Goal: Task Accomplishment & Management: Complete application form

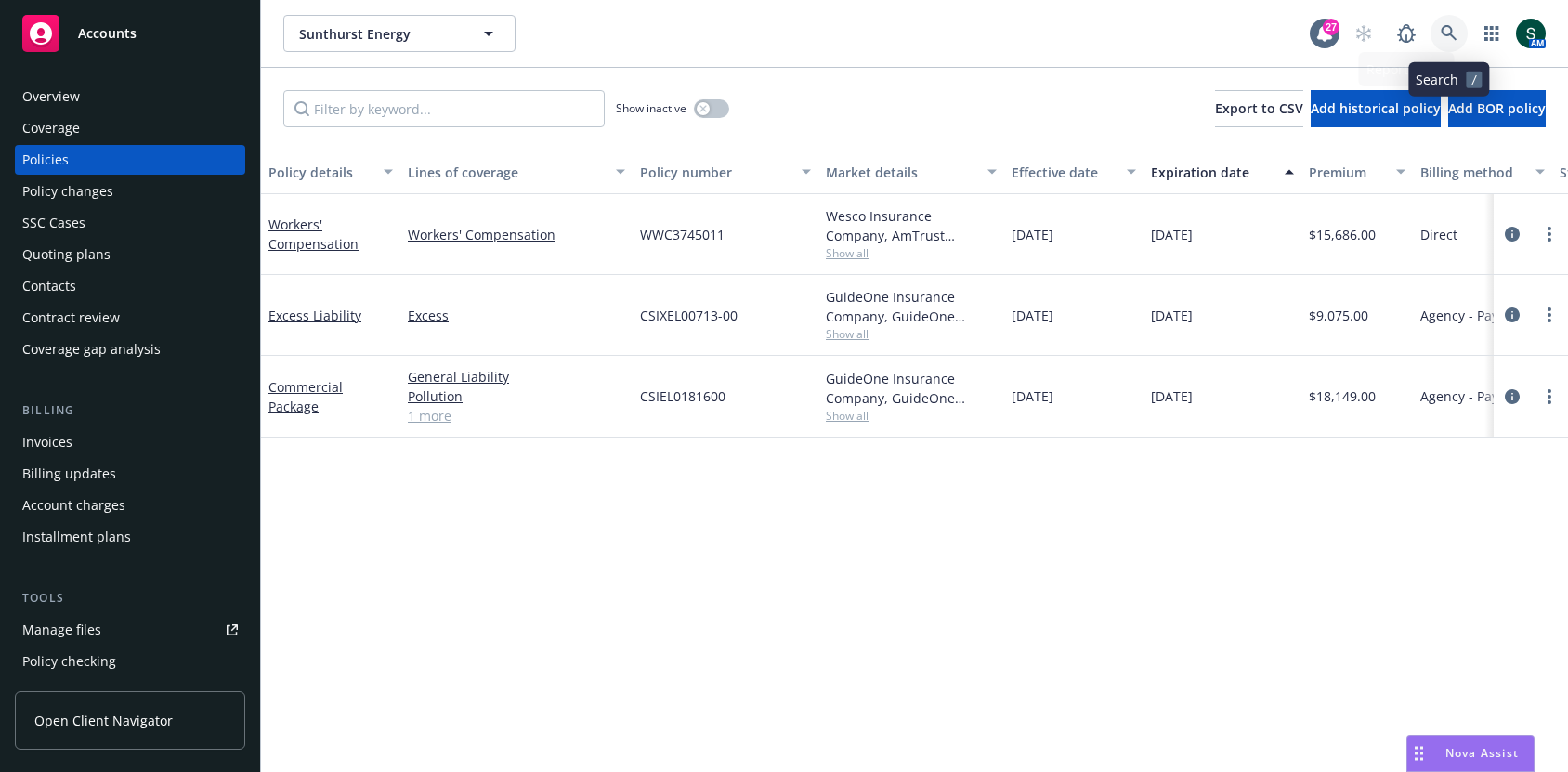
click at [1460, 30] on link at bounding box center [1449, 33] width 37 height 37
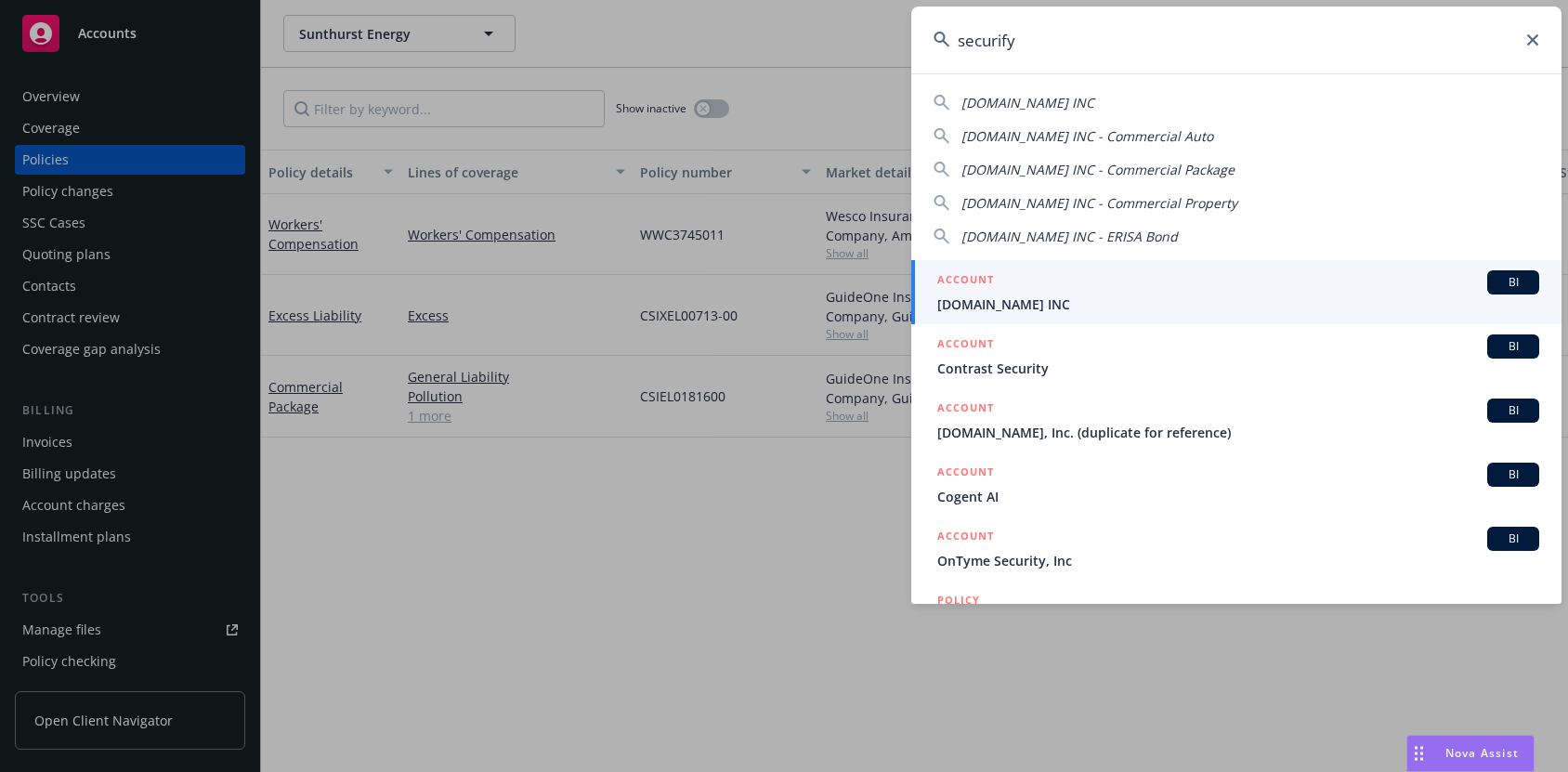
type input "securify"
click at [1009, 297] on span "[DOMAIN_NAME] INC" at bounding box center [1238, 305] width 602 height 20
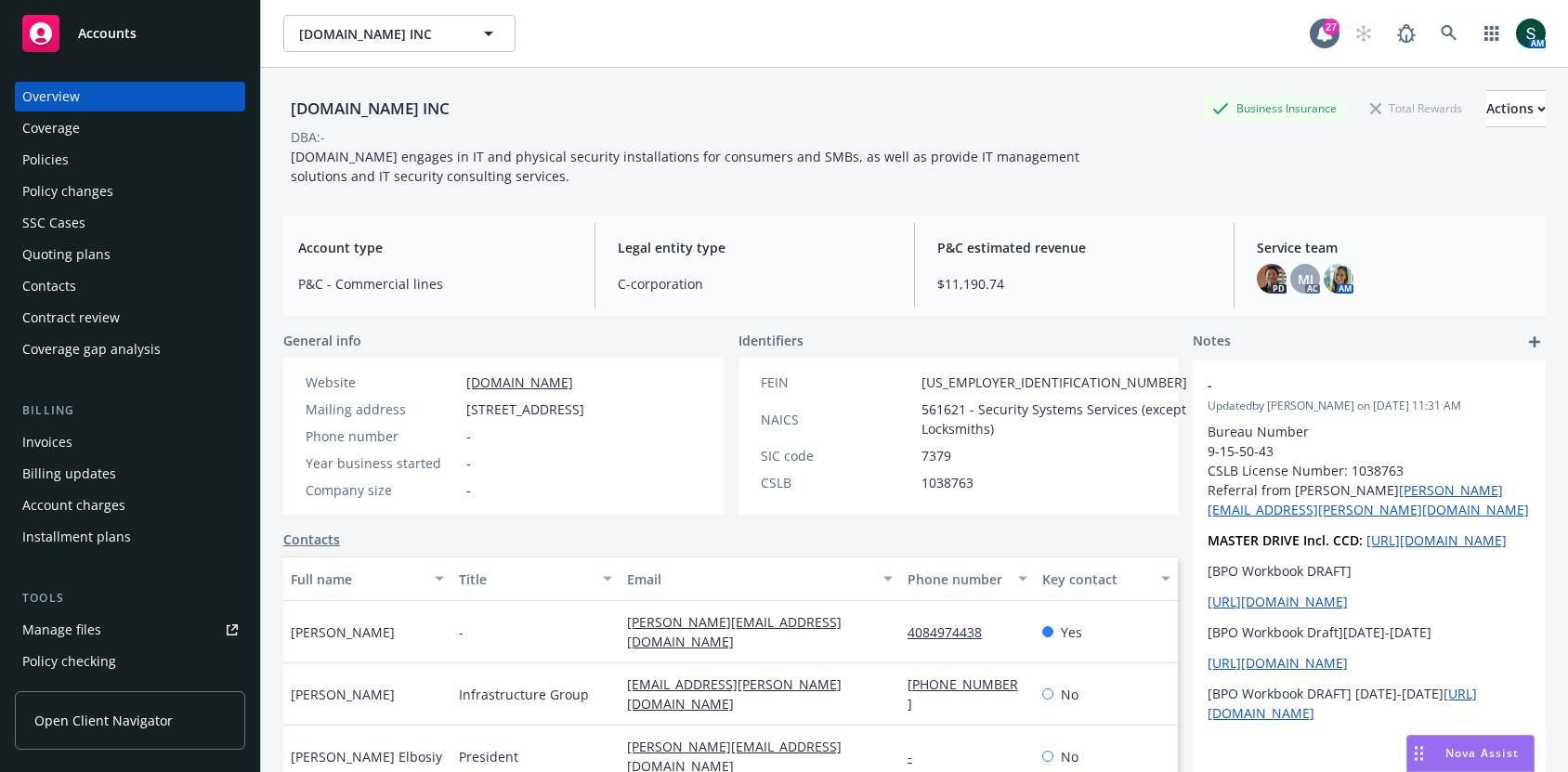
click at [88, 249] on div "Quoting plans" at bounding box center [66, 254] width 88 height 30
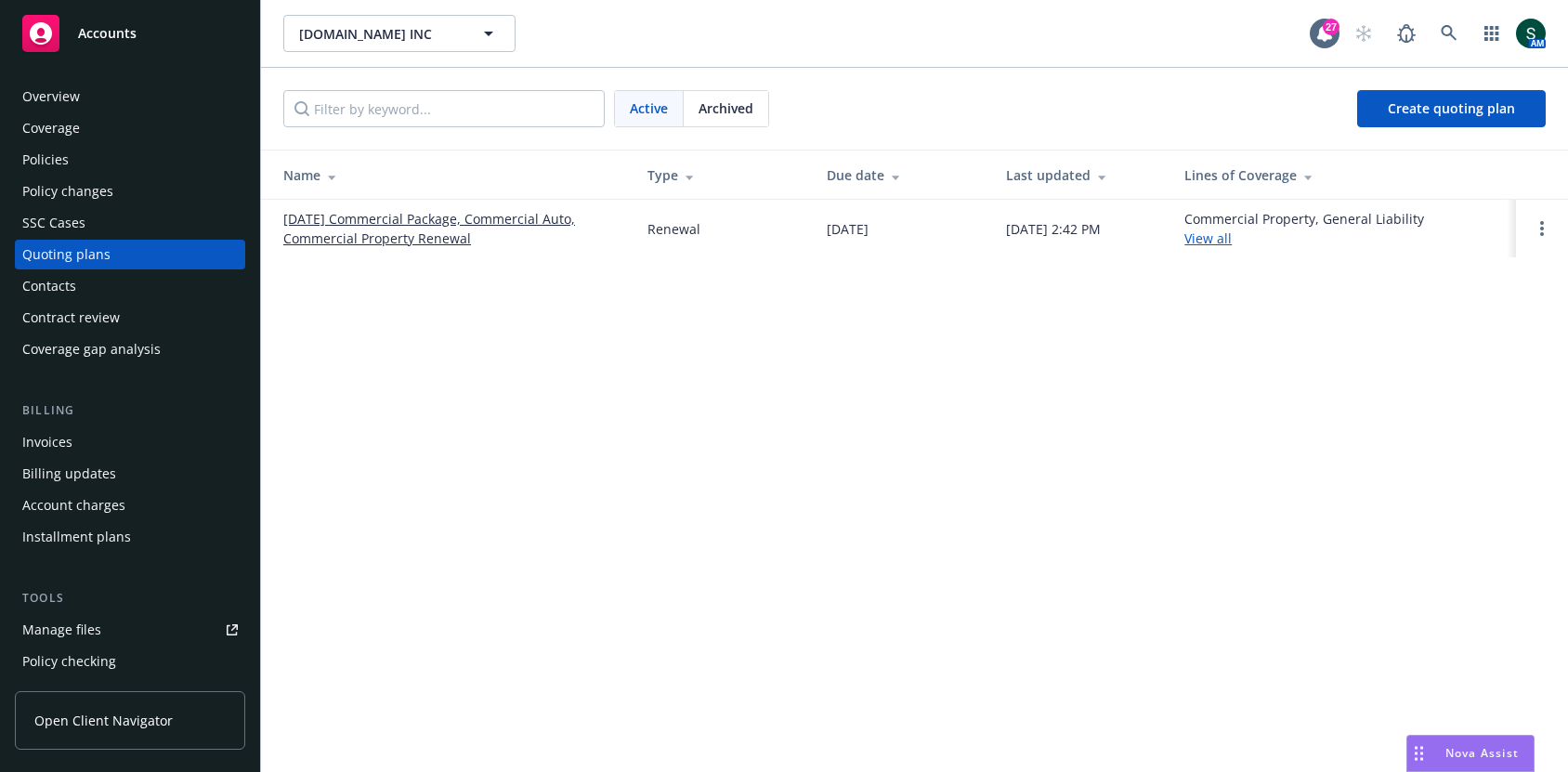
click at [525, 220] on link "[DATE] Commercial Package, Commercial Auto, Commercial Property Renewal" at bounding box center [451, 228] width 335 height 39
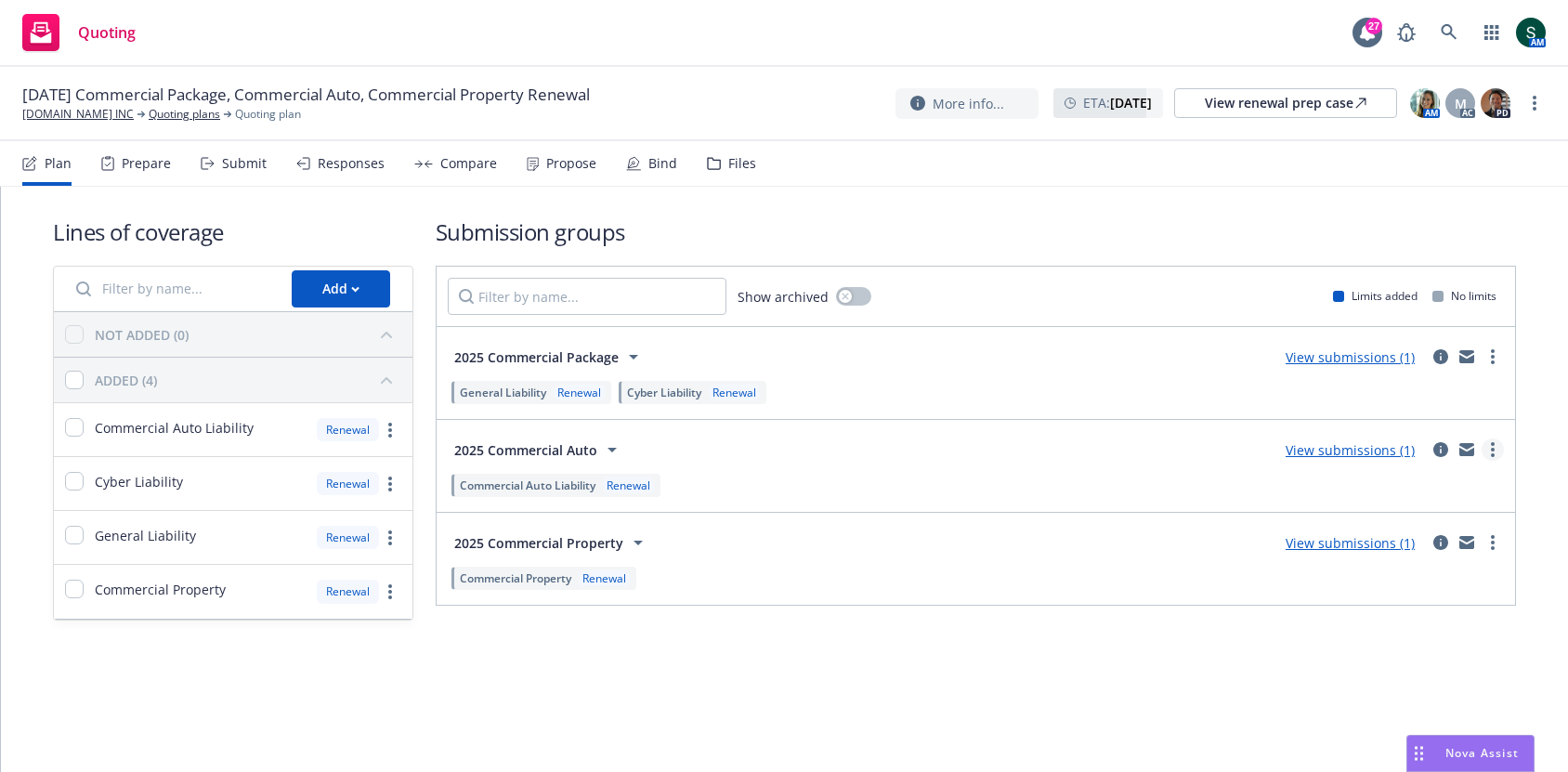
click at [1498, 440] on link "more" at bounding box center [1492, 449] width 22 height 22
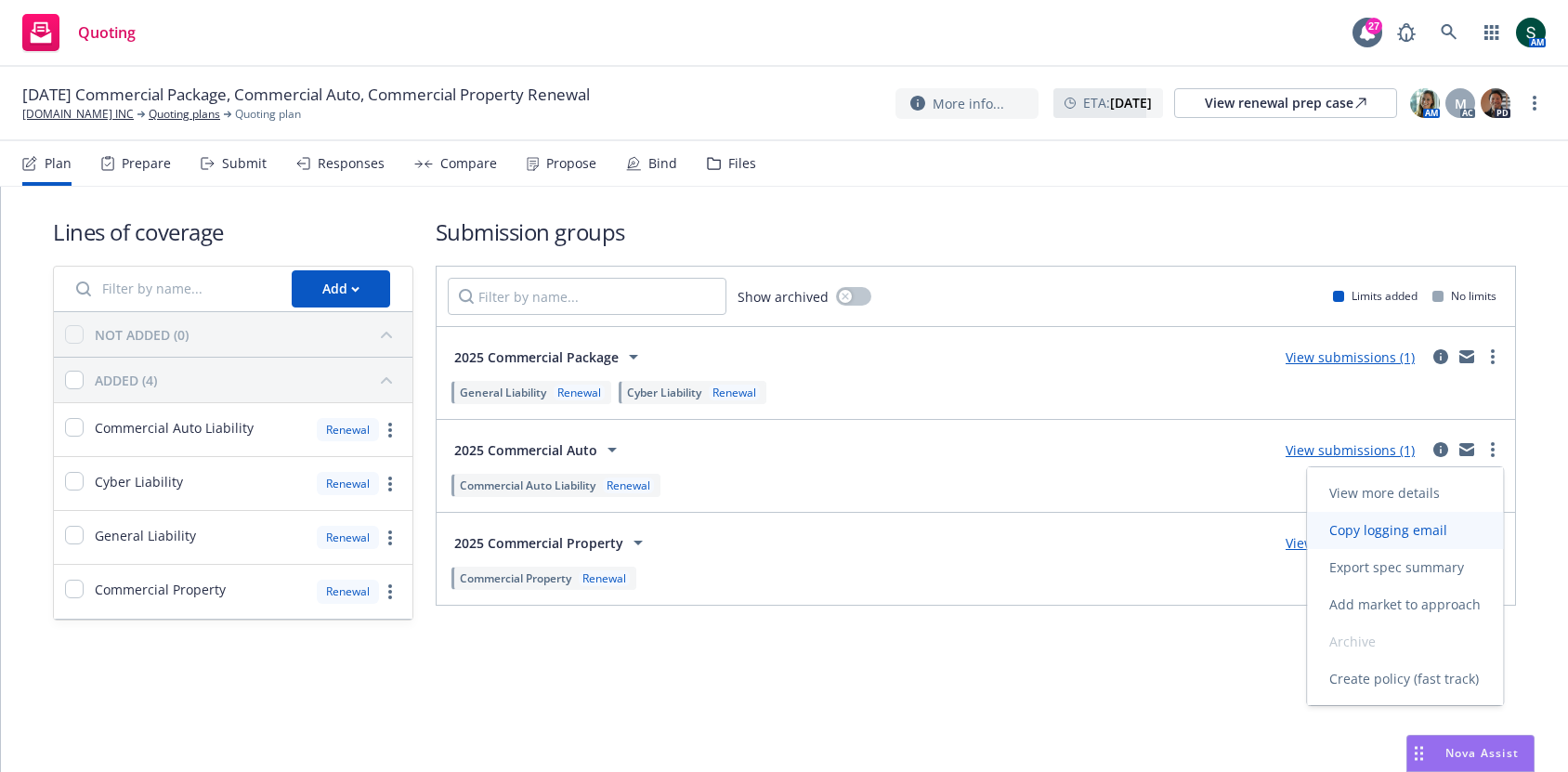
click at [1403, 525] on span "Copy logging email" at bounding box center [1388, 530] width 163 height 18
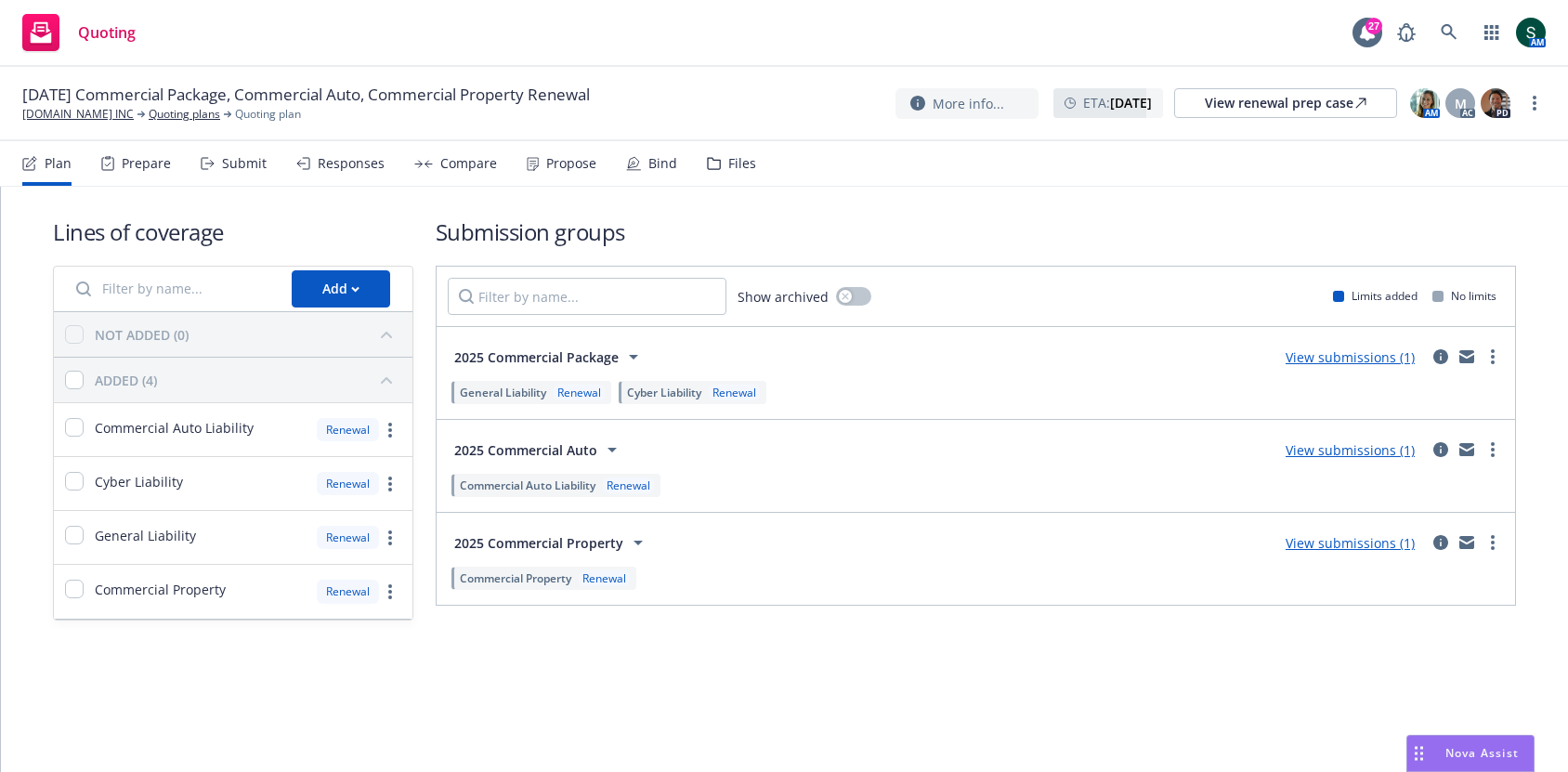
click at [1372, 442] on link "View submissions (1)" at bounding box center [1350, 450] width 129 height 18
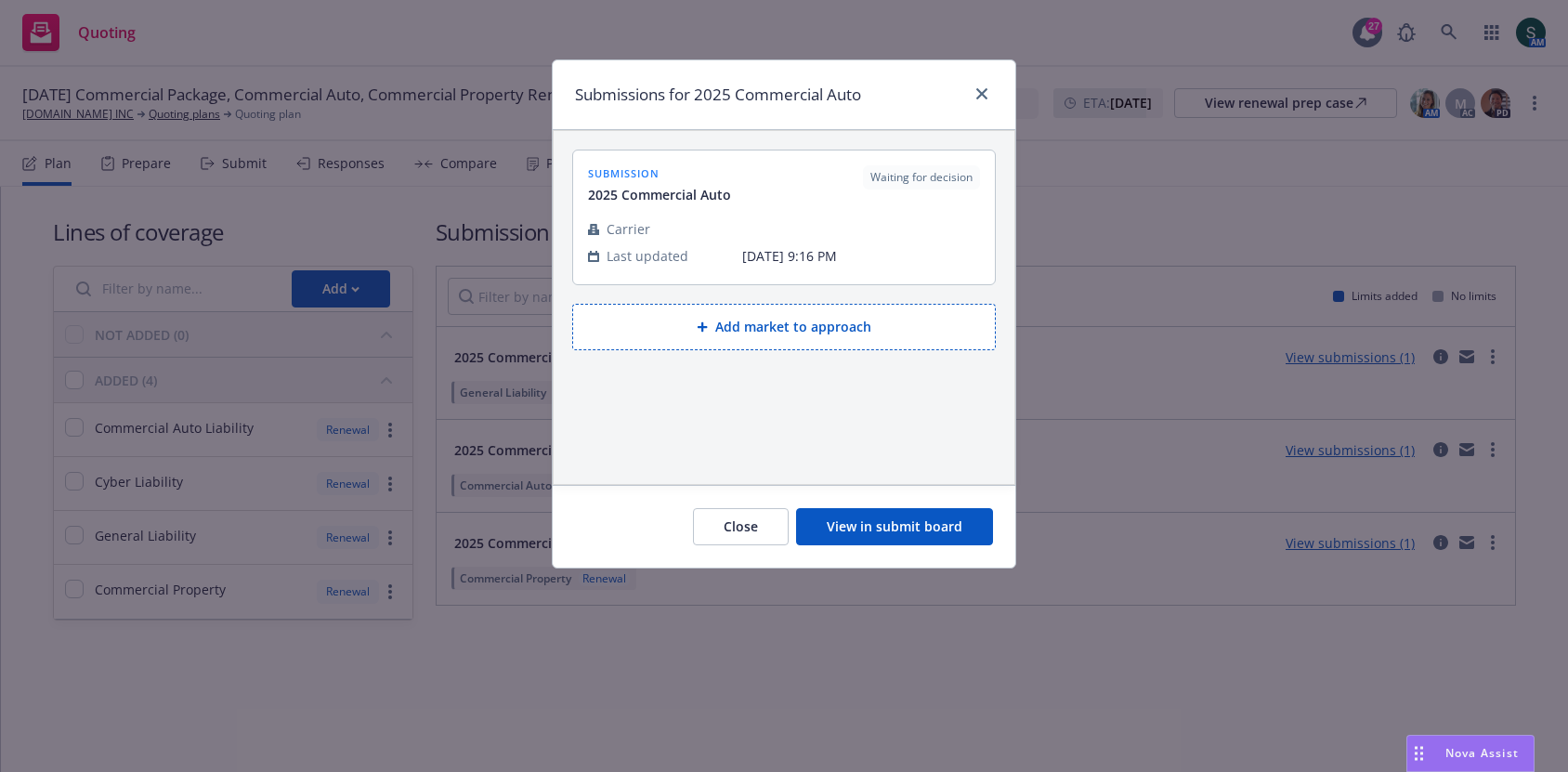
click at [764, 345] on button "Add market to approach" at bounding box center [783, 327] width 423 height 47
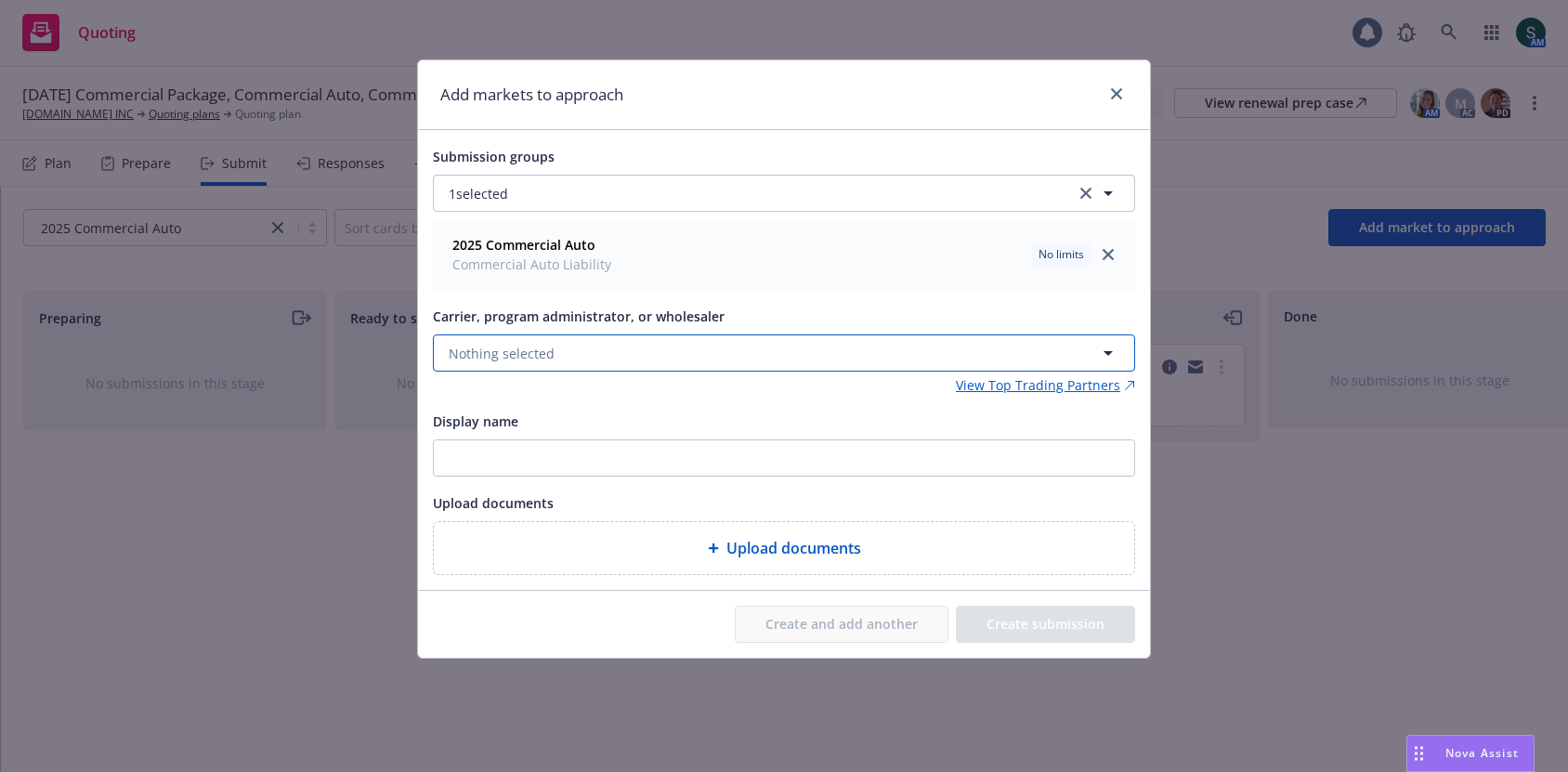
click at [687, 354] on button "Nothing selected" at bounding box center [784, 353] width 702 height 37
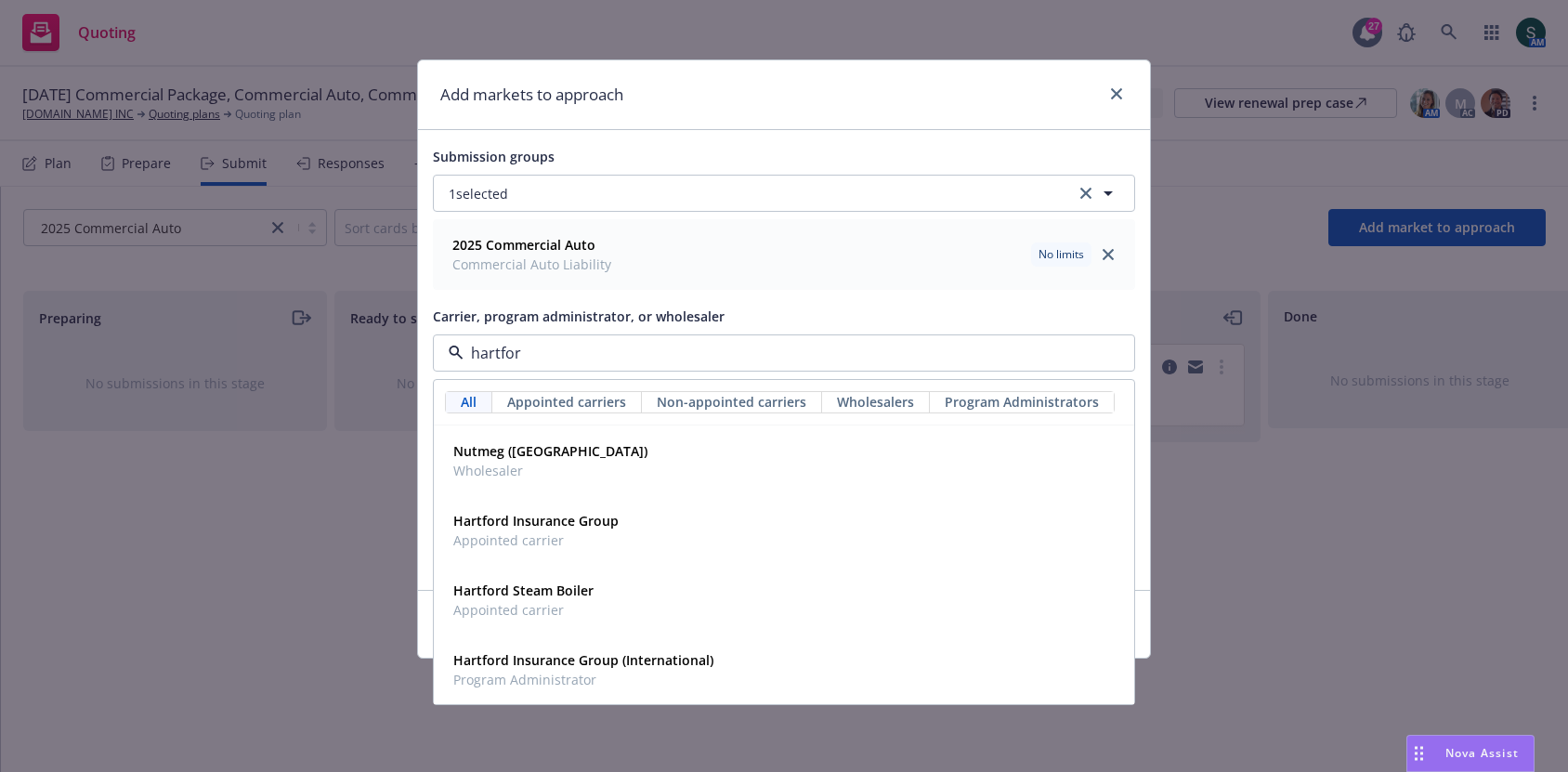
type input "[GEOGRAPHIC_DATA]"
click at [515, 526] on span "Hartford Insurance Group" at bounding box center [536, 521] width 166 height 20
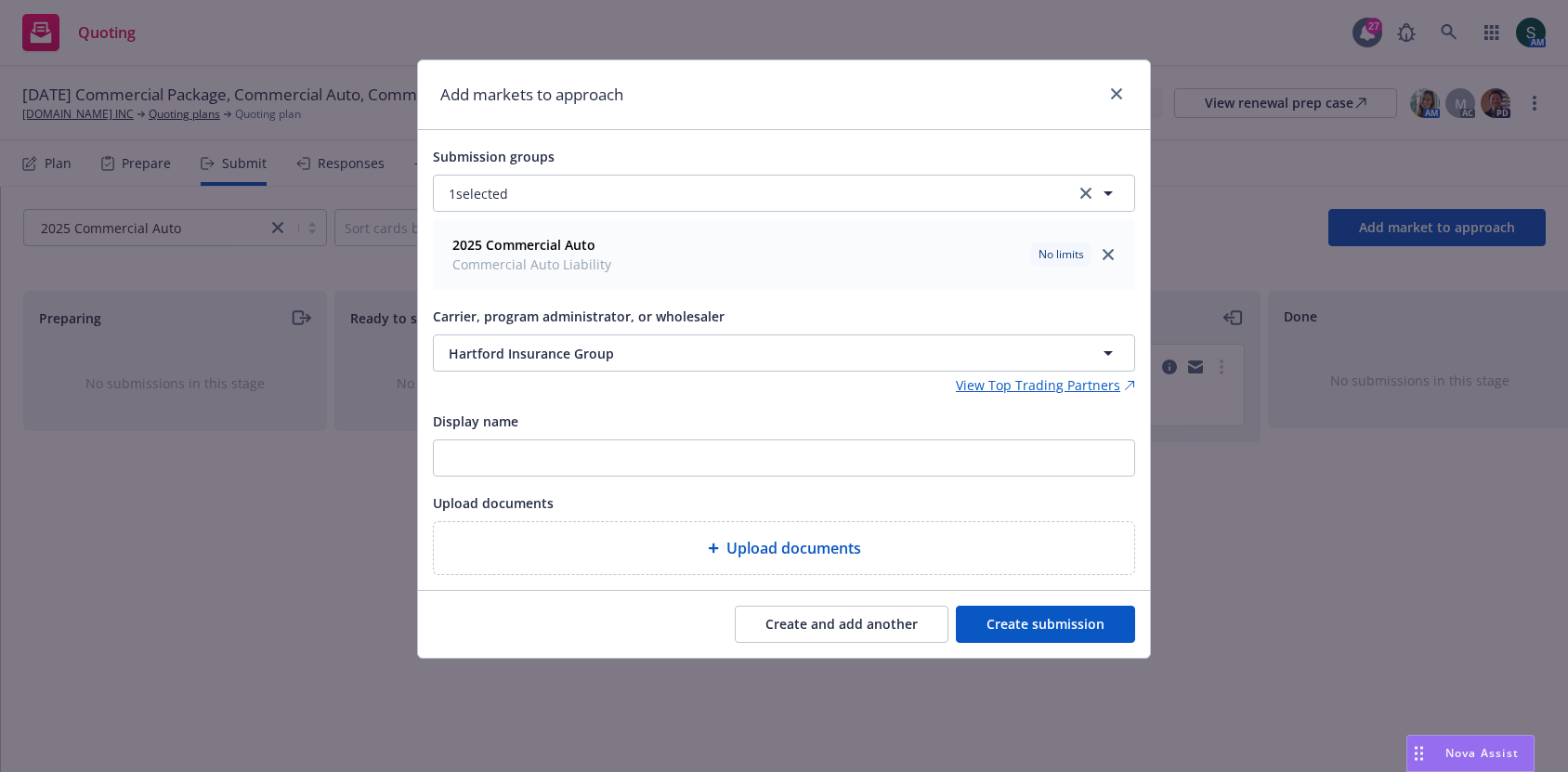
click at [1038, 639] on button "Create submission" at bounding box center [1046, 624] width 179 height 37
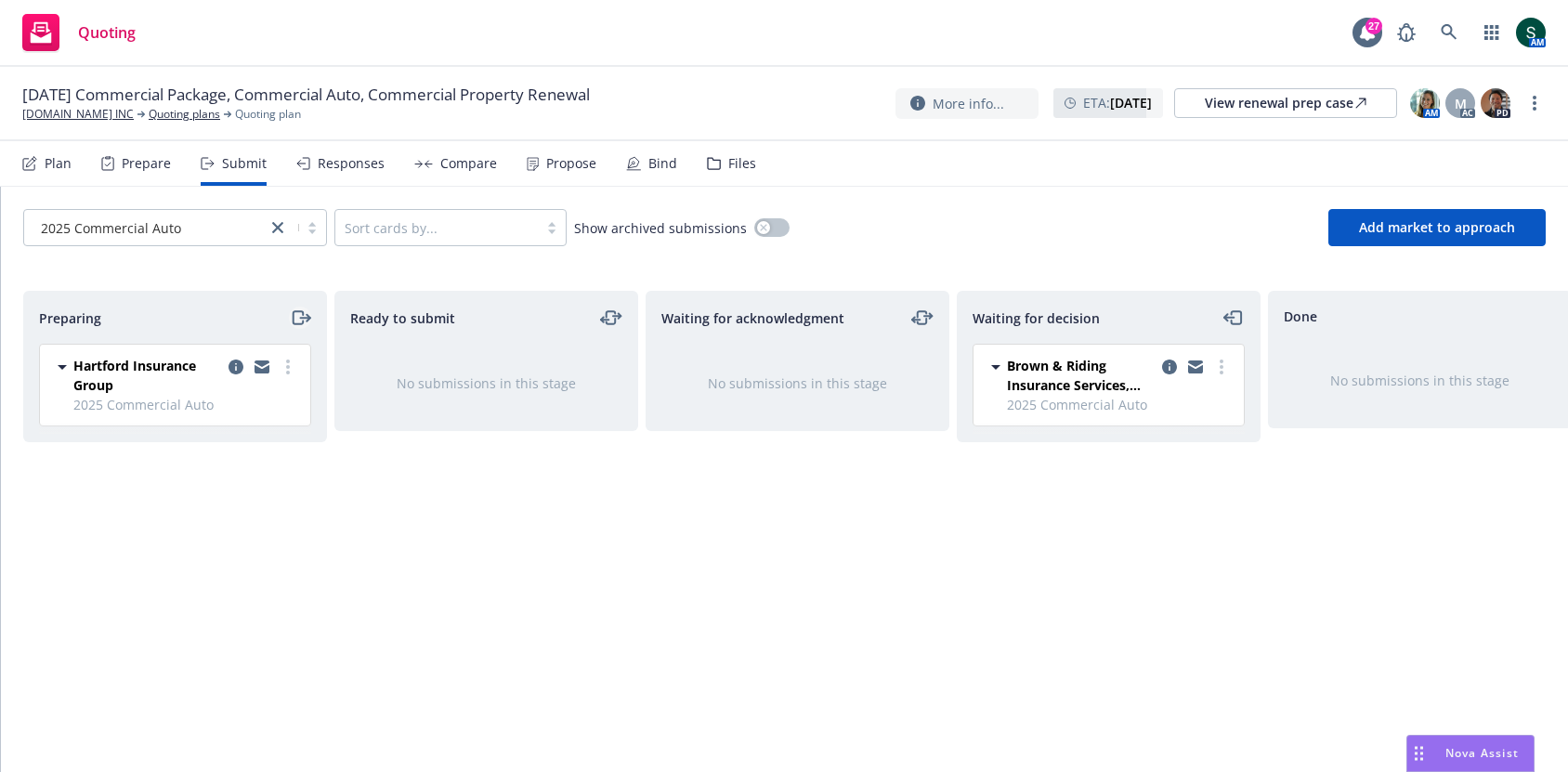
click at [303, 311] on icon "moveRight" at bounding box center [298, 318] width 10 height 13
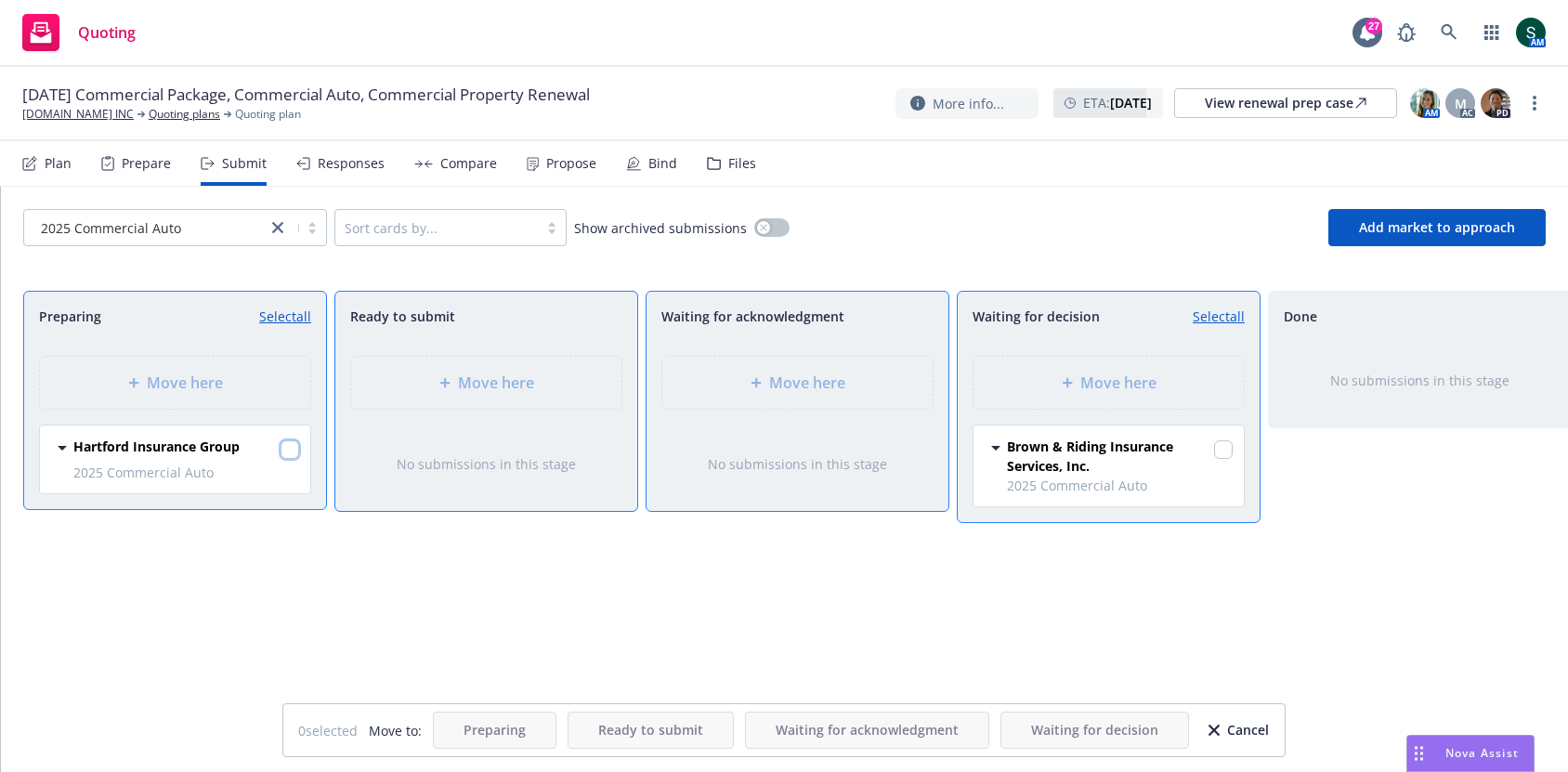
click at [285, 443] on input "checkbox" at bounding box center [290, 450] width 19 height 19
checkbox input "true"
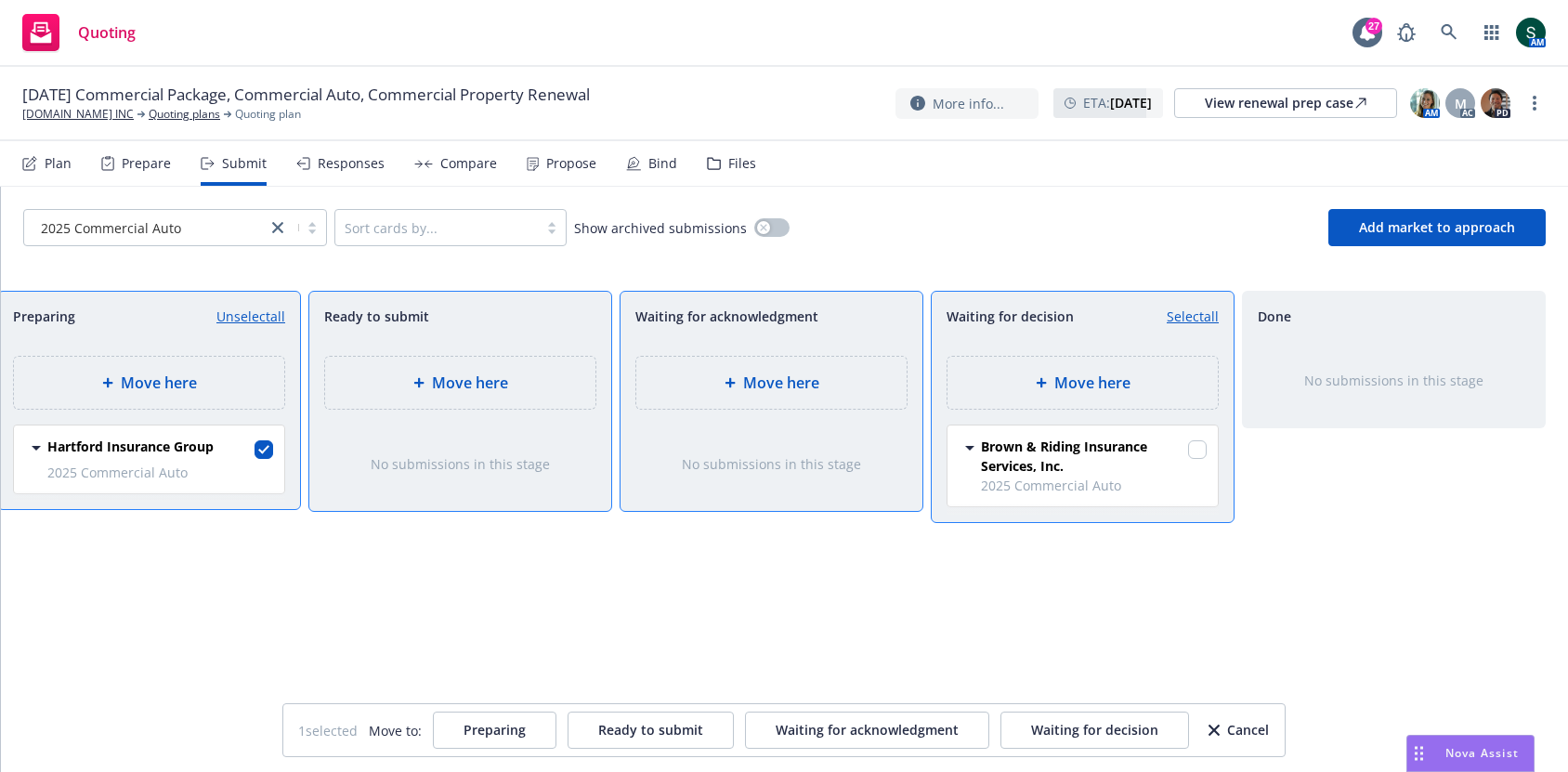
click at [1107, 383] on span "Move here" at bounding box center [1092, 383] width 76 height 22
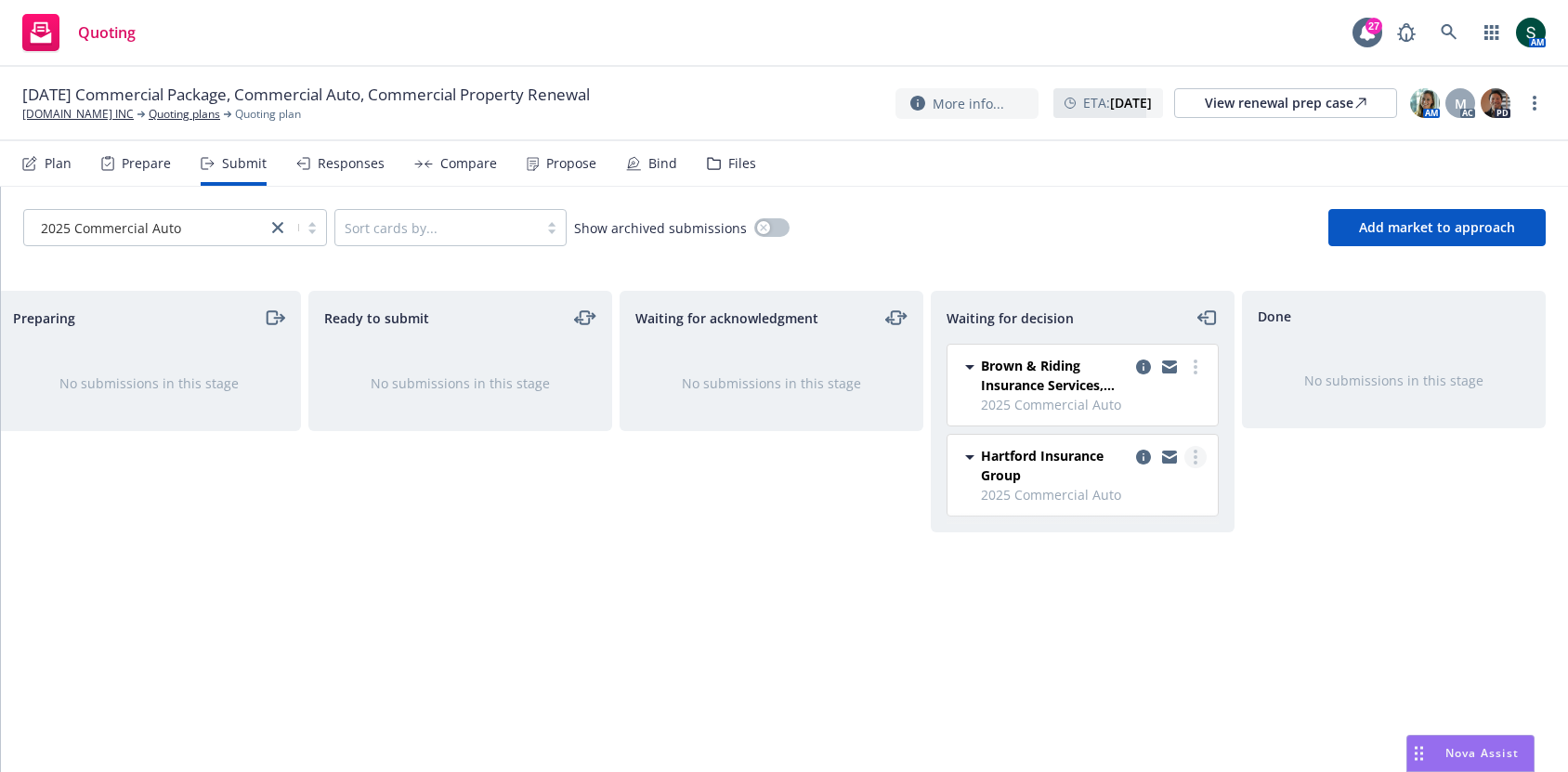
click at [1191, 454] on link "more" at bounding box center [1195, 457] width 22 height 22
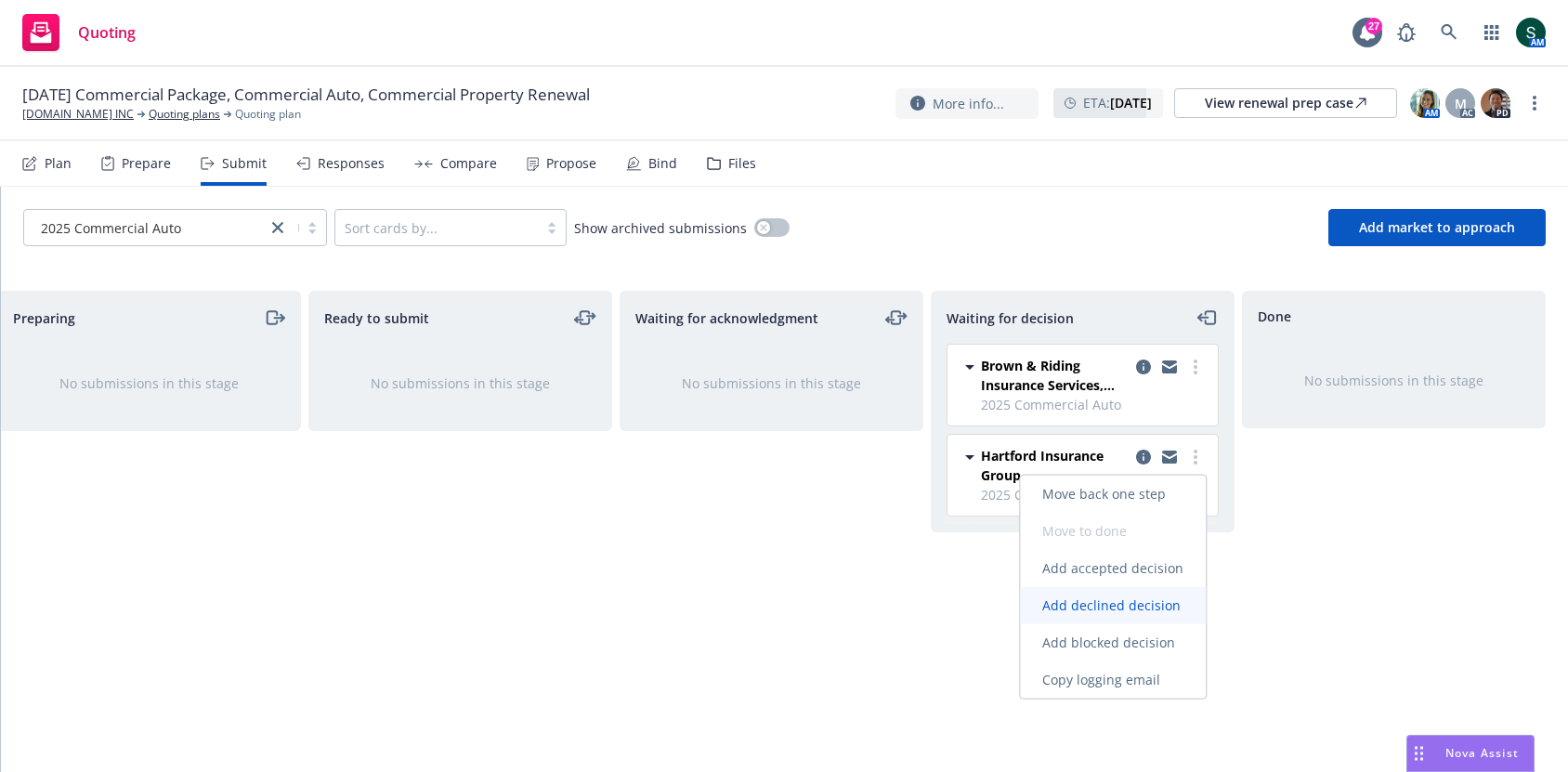
click at [1148, 610] on span "Add declined decision" at bounding box center [1111, 605] width 183 height 18
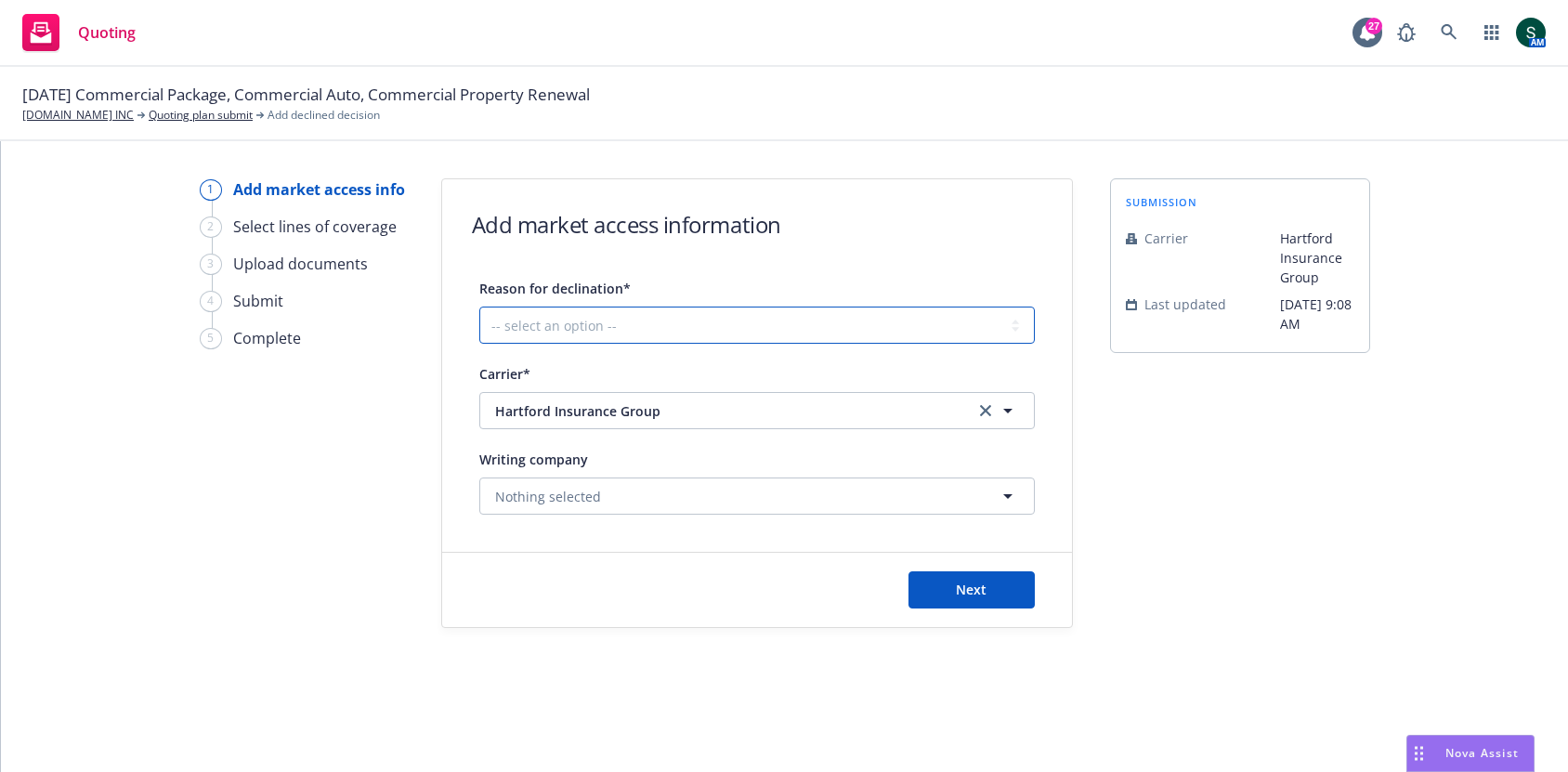
click at [768, 316] on select "-- select an option -- Cannot compete with other markets Carrier non-renewed Ca…" at bounding box center [757, 325] width 556 height 37
select select "DOES_NOT_FIT_UNDERWRITER_APPETITE"
click at [480, 307] on select "-- select an option -- Cannot compete with other markets Carrier non-renewed Ca…" at bounding box center [757, 325] width 556 height 37
click at [953, 573] on button "Next" at bounding box center [971, 589] width 127 height 37
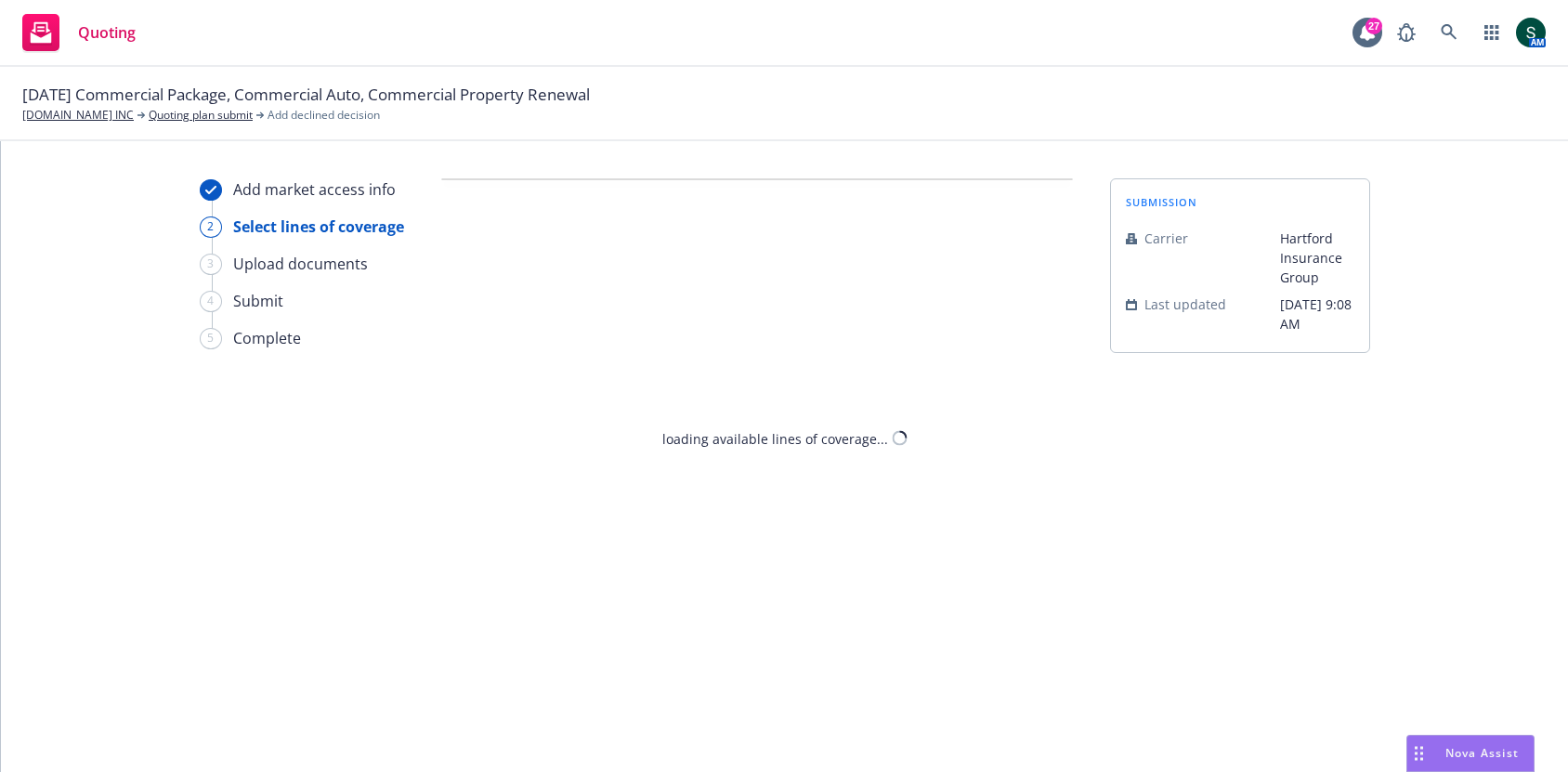
select select "DOES_NOT_FIT_UNDERWRITER_APPETITE"
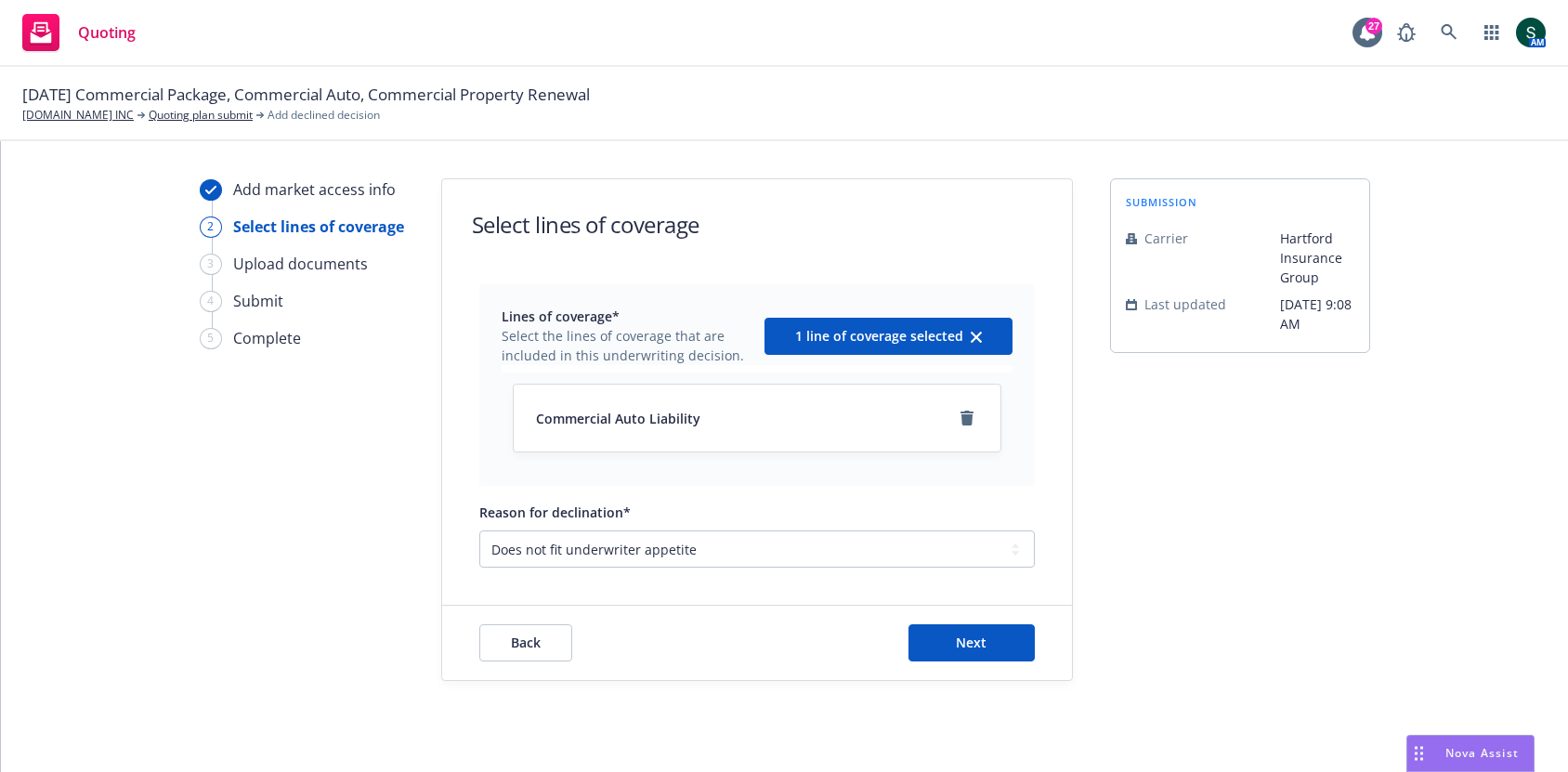
click at [980, 619] on div "Back Next" at bounding box center [757, 643] width 630 height 74
click at [978, 644] on span "Next" at bounding box center [971, 643] width 30 height 18
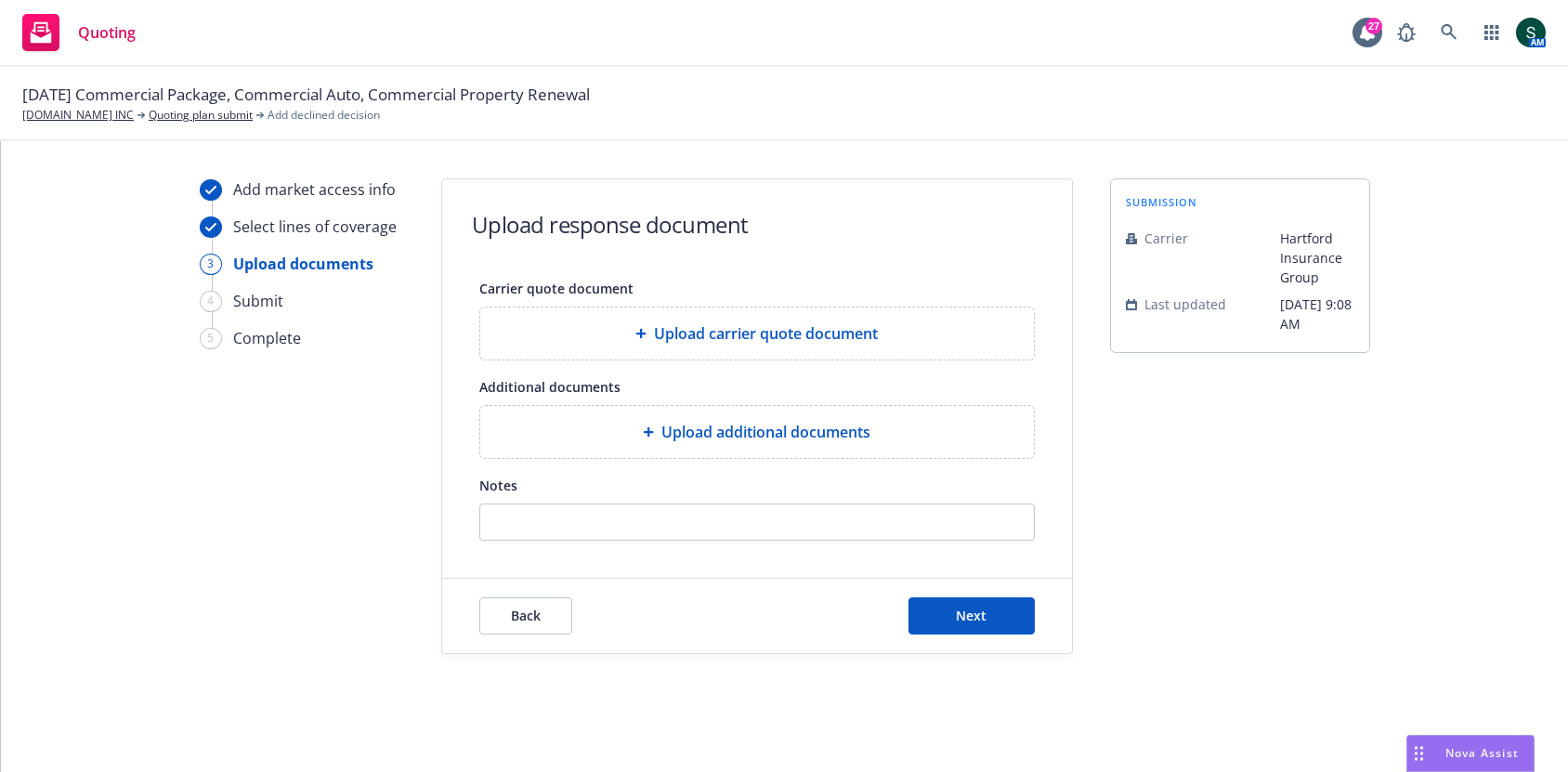
click at [944, 591] on div "Back Next" at bounding box center [757, 616] width 630 height 74
click at [960, 624] on button "Next" at bounding box center [971, 616] width 127 height 37
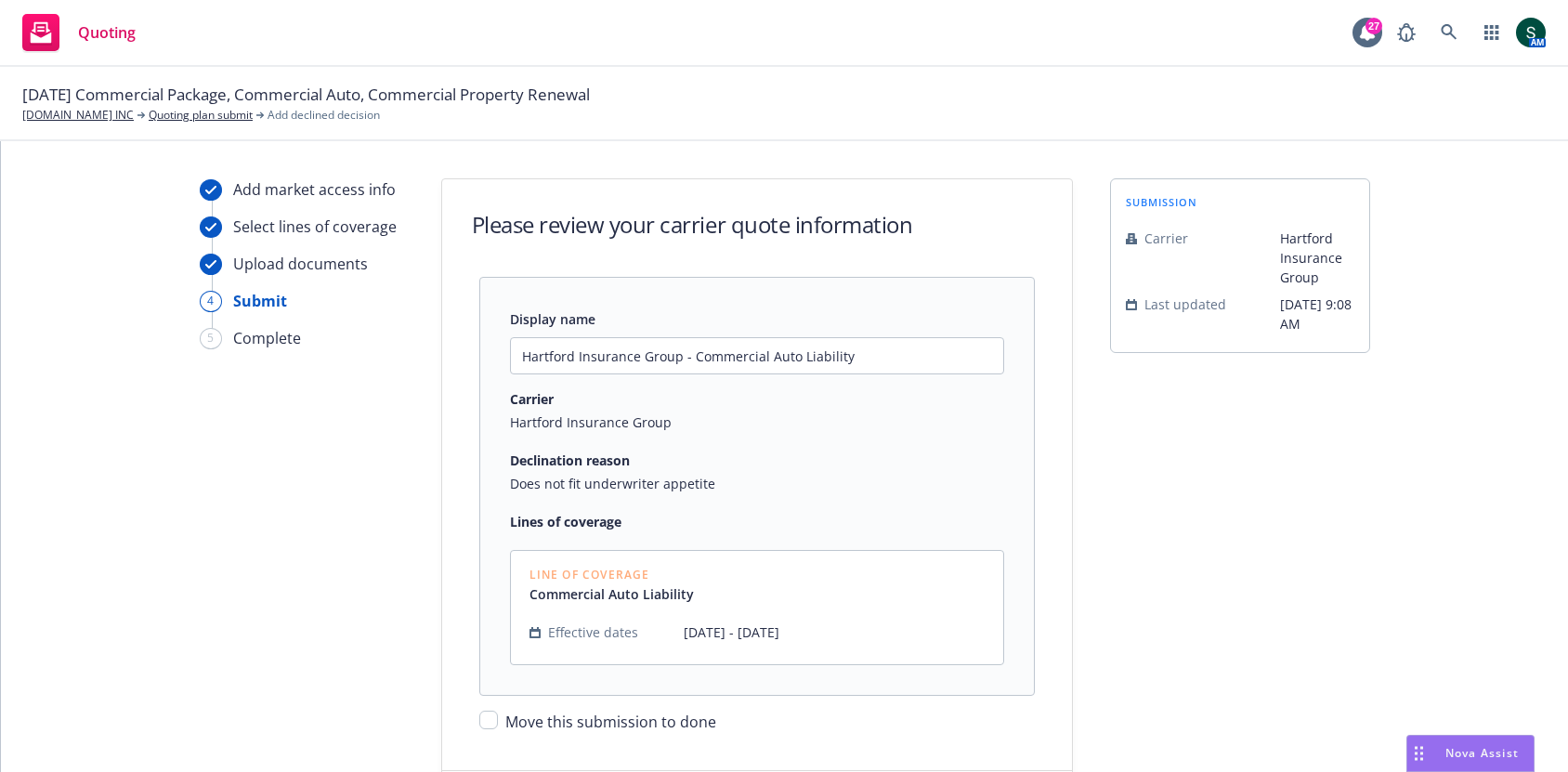
scroll to position [109, 0]
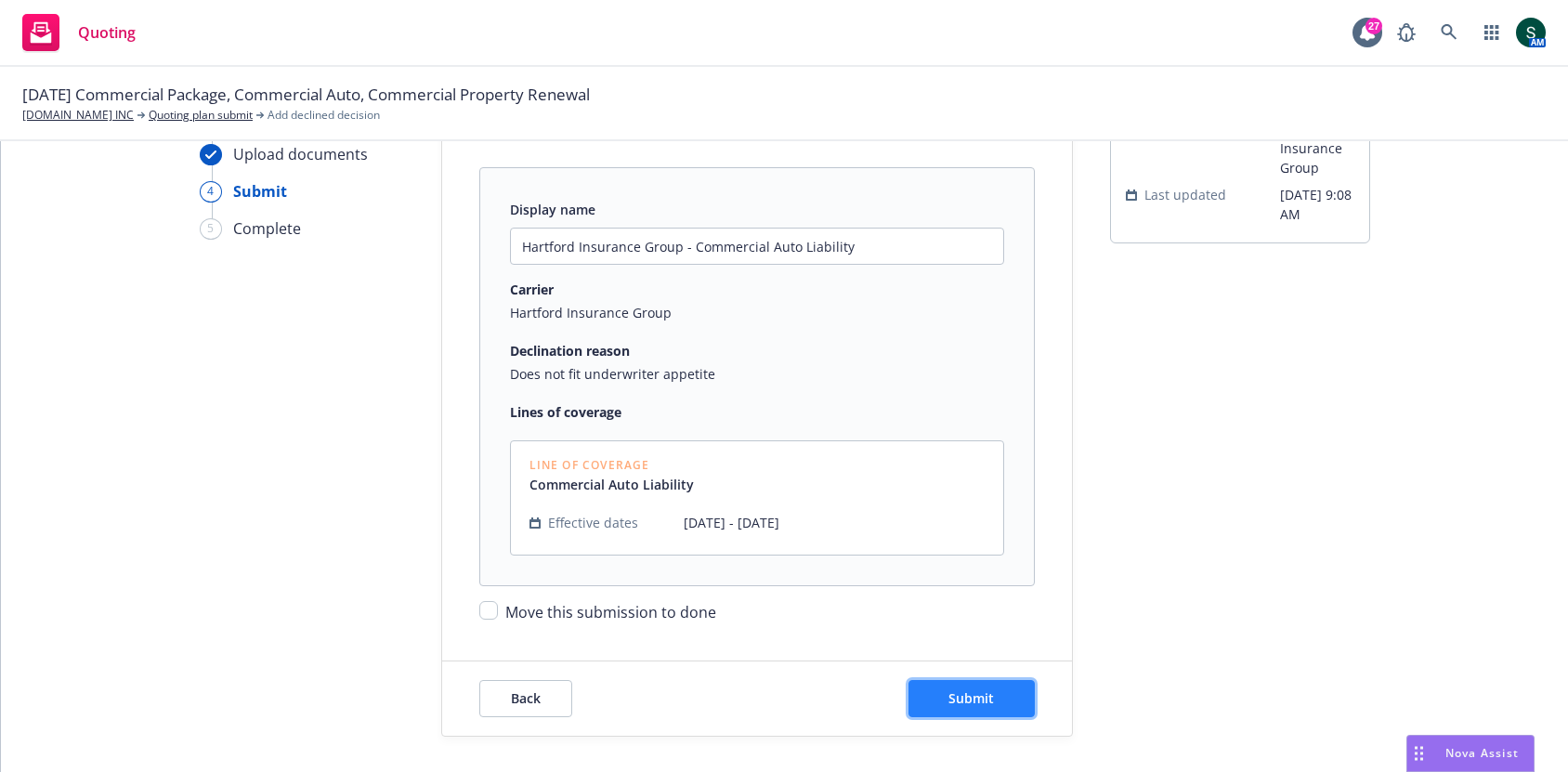
click at [969, 701] on span "Submit" at bounding box center [971, 698] width 46 height 18
